Goal: Register for event/course

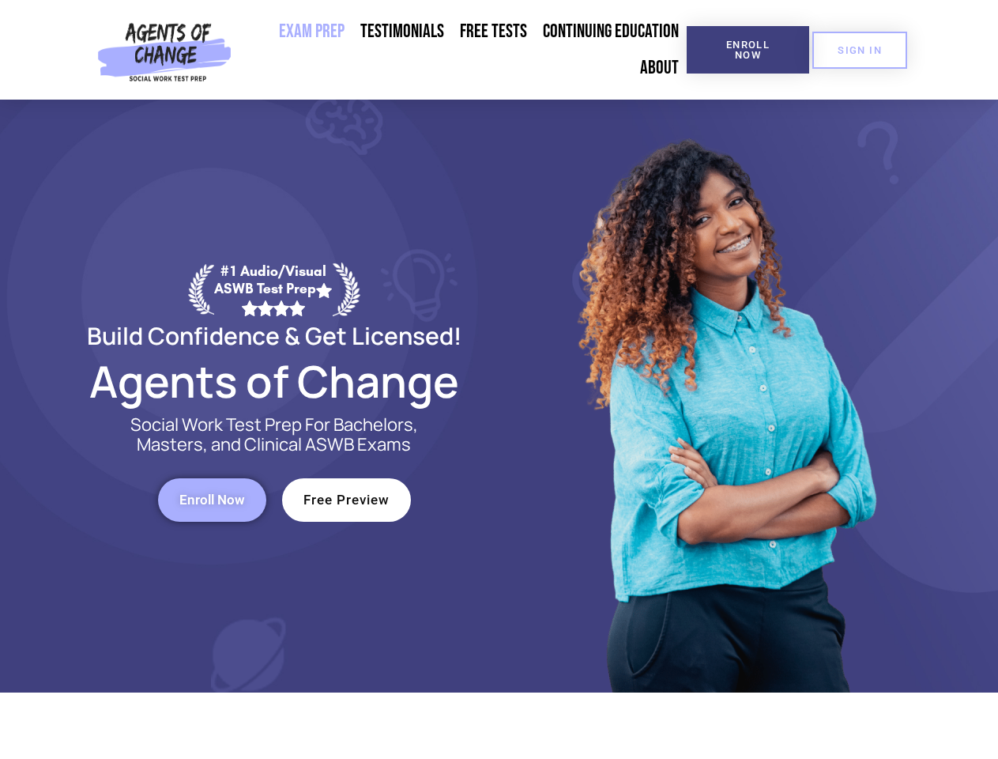
click at [500, 379] on div at bounding box center [725, 396] width 451 height 593
click at [748, 50] on span "Enroll Now" at bounding box center [748, 50] width 72 height 21
click at [860, 50] on span "SIGN IN" at bounding box center [860, 50] width 44 height 10
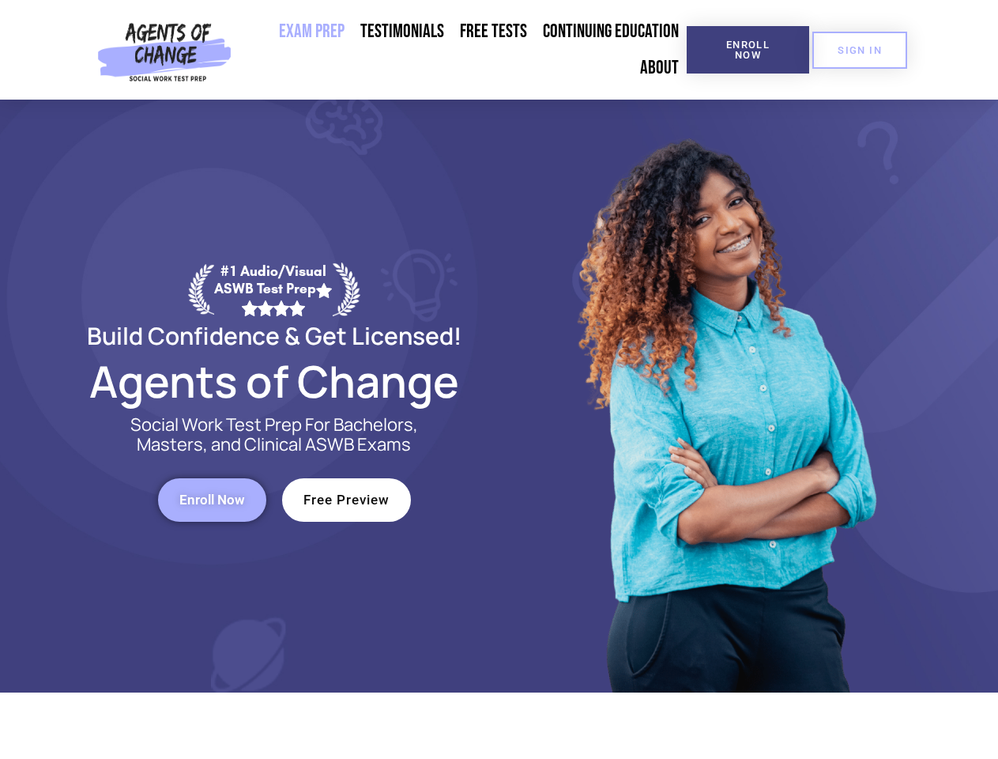
click at [212, 500] on span "Enroll Now" at bounding box center [212, 499] width 66 height 13
click at [346, 500] on span "Free Preview" at bounding box center [347, 499] width 86 height 13
